Goal: Information Seeking & Learning: Check status

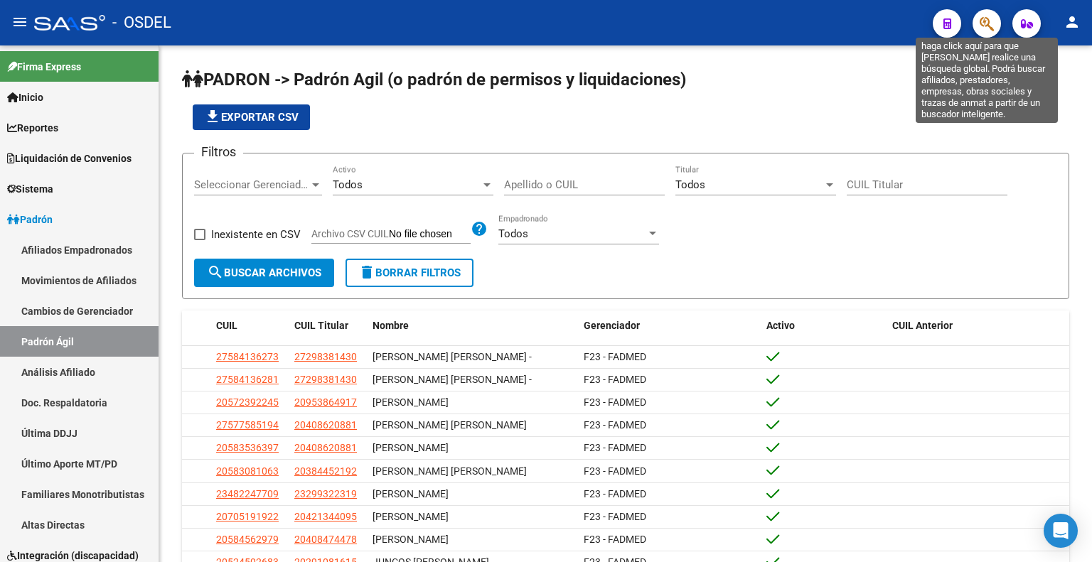
click at [986, 26] on icon "button" at bounding box center [987, 24] width 14 height 16
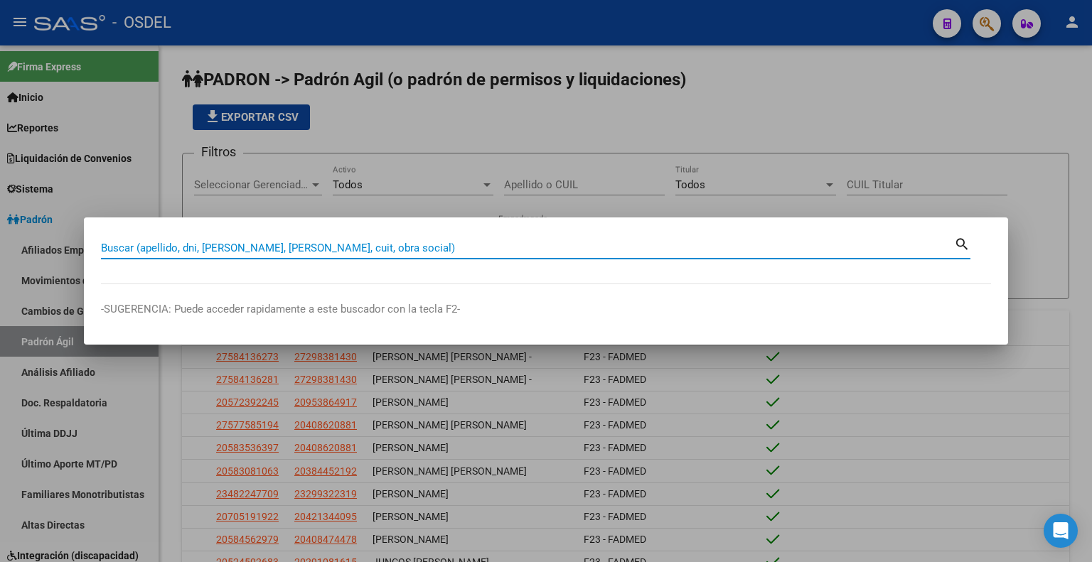
click at [287, 243] on input "Buscar (apellido, dni, [PERSON_NAME], [PERSON_NAME], cuit, obra social)" at bounding box center [527, 248] width 853 height 13
paste input "20403984834"
type input "20403984834"
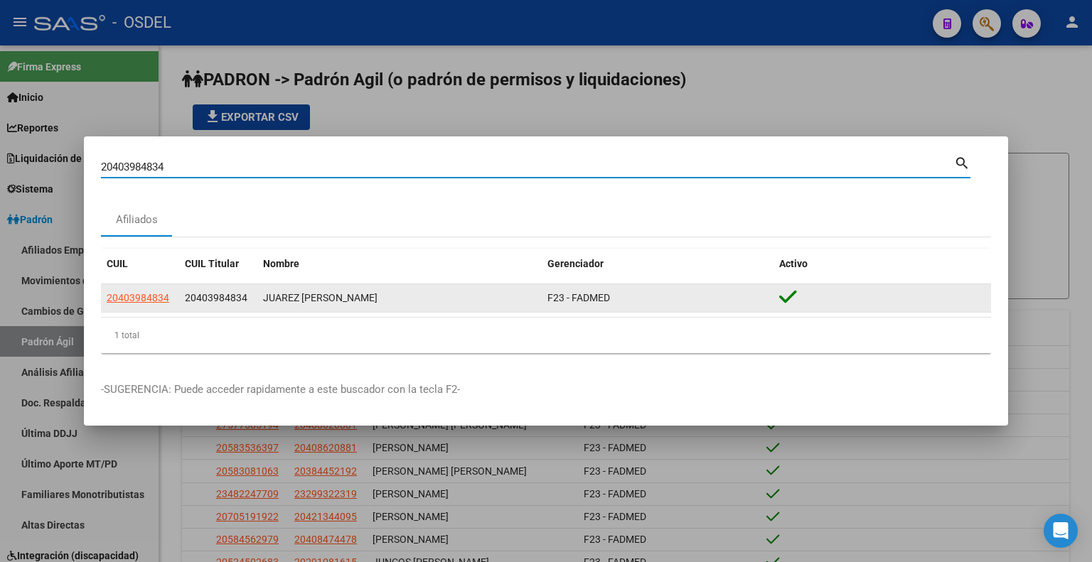
drag, startPoint x: 316, startPoint y: 301, endPoint x: 345, endPoint y: 292, distance: 31.1
click at [316, 301] on div "JUAREZ [PERSON_NAME]" at bounding box center [399, 298] width 273 height 16
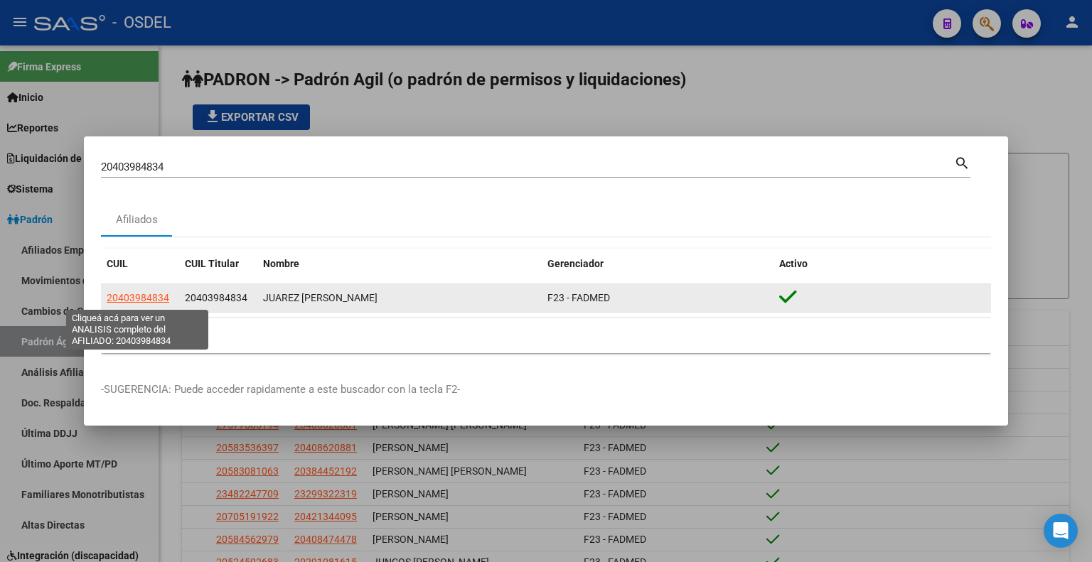
click at [129, 295] on span "20403984834" at bounding box center [138, 297] width 63 height 11
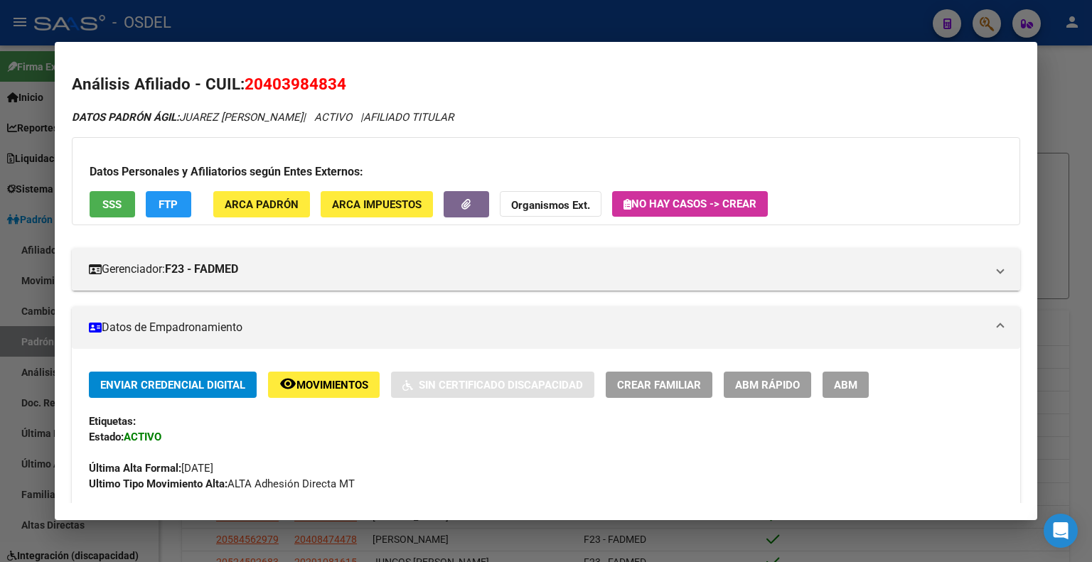
click at [109, 207] on span "SSS" at bounding box center [111, 204] width 19 height 13
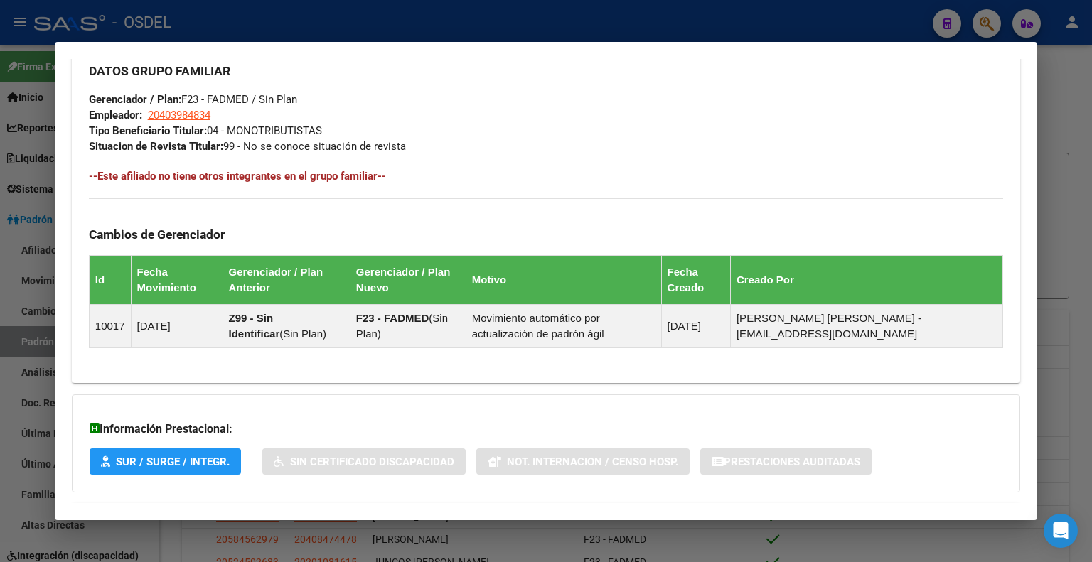
scroll to position [755, 0]
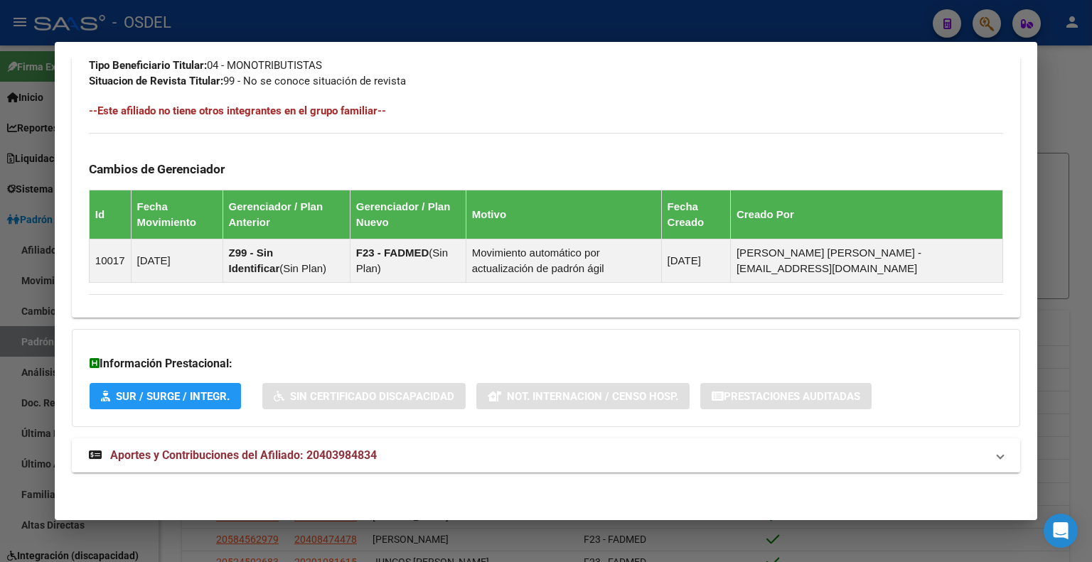
click at [205, 457] on span "Aportes y Contribuciones del Afiliado: 20403984834" at bounding box center [243, 456] width 267 height 14
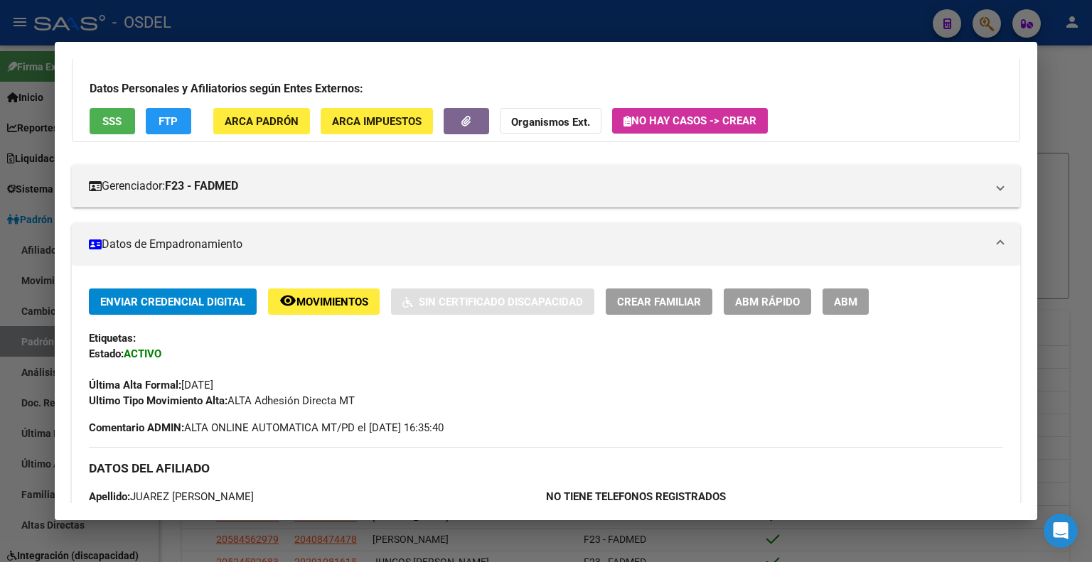
scroll to position [0, 0]
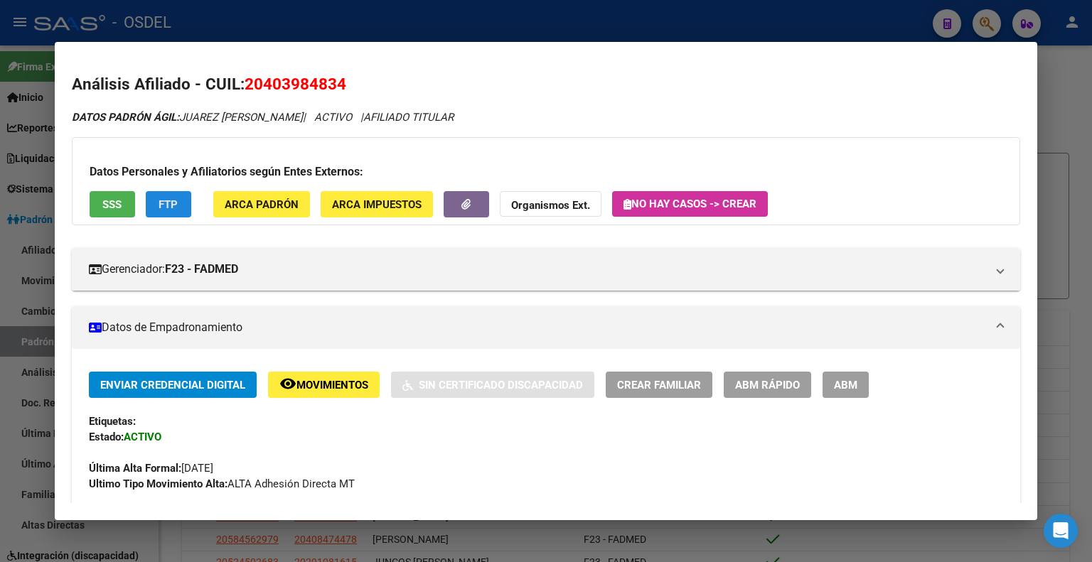
click at [179, 205] on button "FTP" at bounding box center [168, 204] width 45 height 26
